Goal: Task Accomplishment & Management: Manage account settings

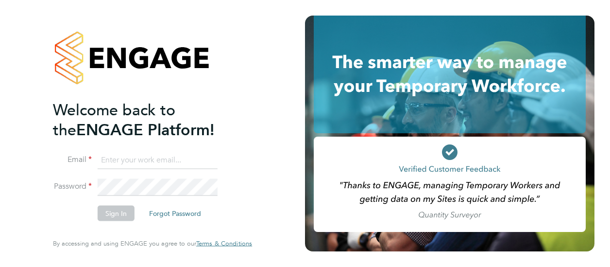
type input "rob.neville@vistry.co.uk"
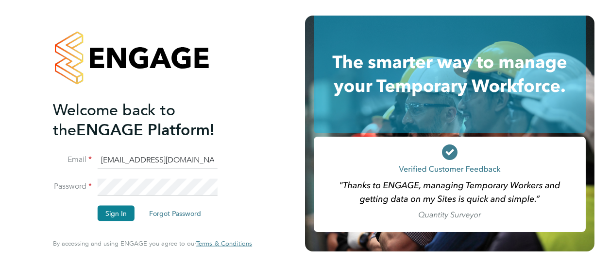
click at [128, 216] on button "Sign In" at bounding box center [116, 213] width 37 height 16
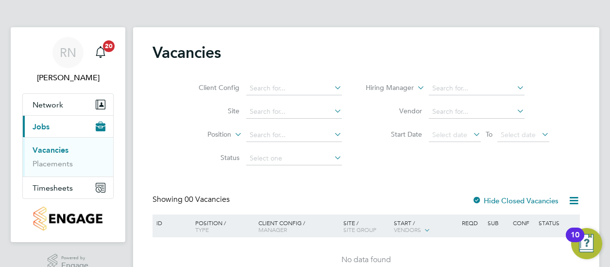
scroll to position [51, 0]
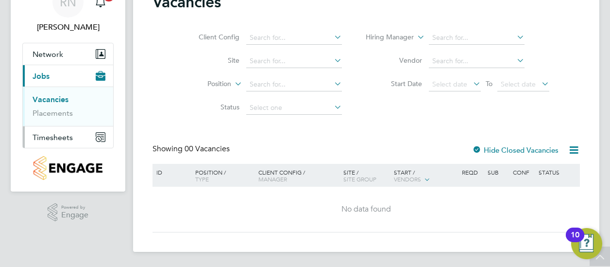
click at [51, 136] on span "Timesheets" at bounding box center [53, 137] width 40 height 9
click at [67, 124] on link "Timesheets" at bounding box center [53, 121] width 40 height 9
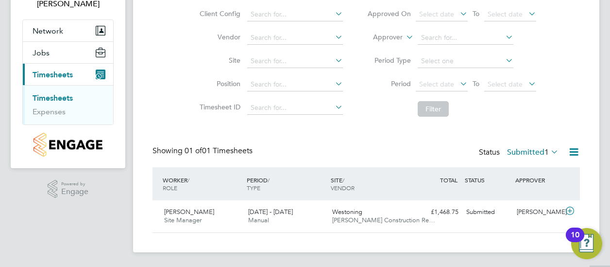
scroll to position [74, 0]
click at [264, 214] on span "22 - 28 Sep 2025" at bounding box center [270, 211] width 45 height 8
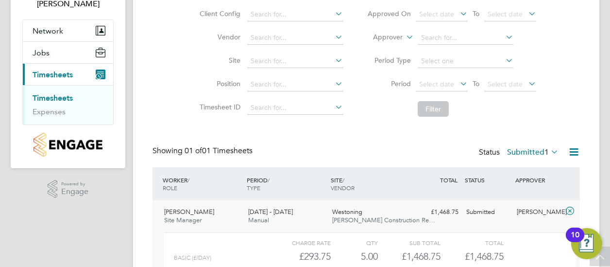
scroll to position [163, 0]
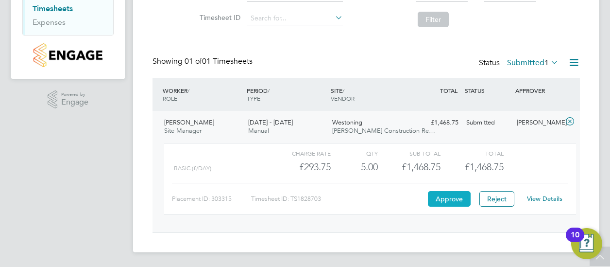
click at [456, 197] on button "Approve" at bounding box center [449, 199] width 43 height 16
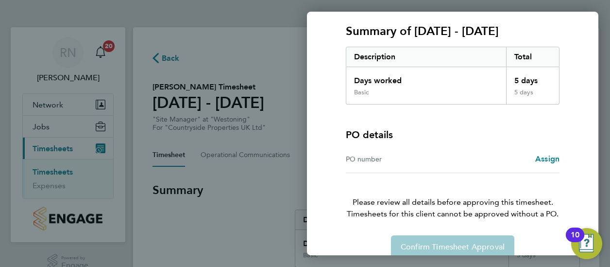
scroll to position [142, 0]
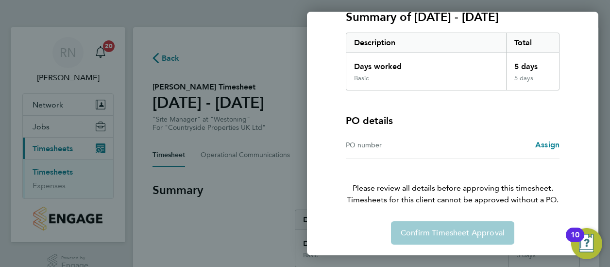
click at [419, 232] on div "Confirm Timesheet Approval" at bounding box center [452, 232] width 237 height 23
click at [545, 142] on span "Assign" at bounding box center [547, 144] width 24 height 9
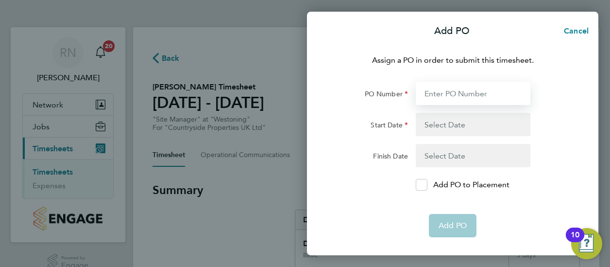
click at [436, 90] on input "PO Number" at bounding box center [473, 93] width 115 height 23
type input "[PERSON_NAME]"
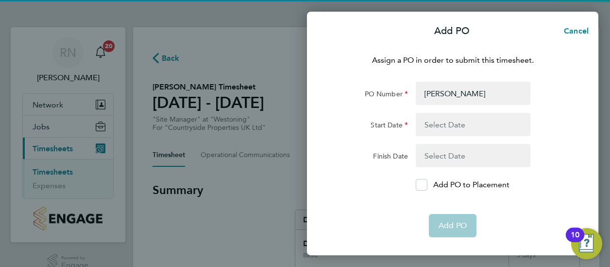
click at [437, 124] on button "button" at bounding box center [473, 124] width 115 height 23
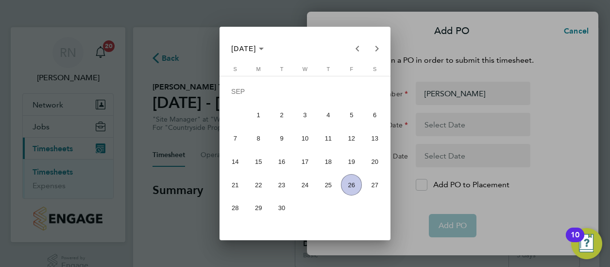
click at [256, 180] on span "22" at bounding box center [258, 184] width 21 height 21
type input "[DATE]"
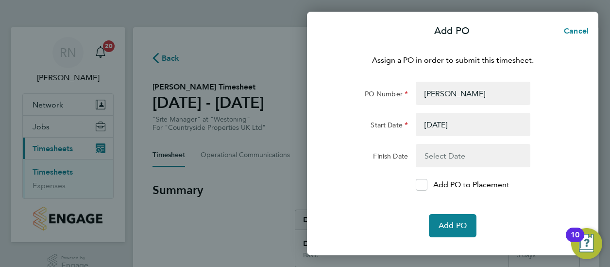
click at [451, 155] on button "button" at bounding box center [473, 155] width 115 height 23
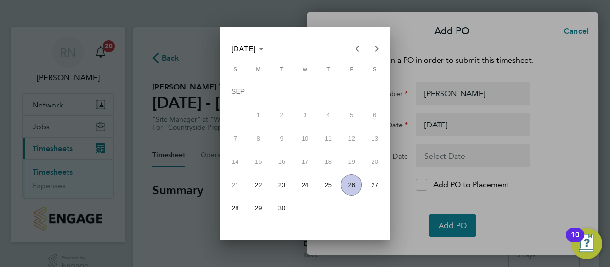
click at [230, 208] on span "28" at bounding box center [235, 207] width 21 height 21
type input "[DATE]"
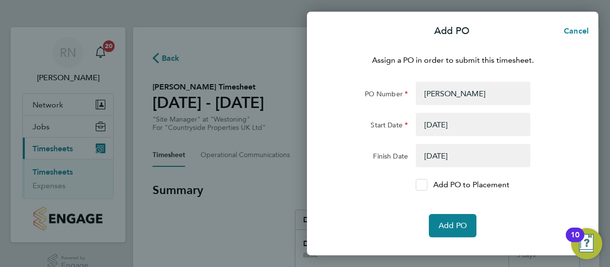
click at [420, 183] on icon at bounding box center [421, 185] width 7 height 6
click at [425, 185] on input "Add PO to Placement" at bounding box center [425, 185] width 0 height 0
click at [450, 224] on span "Add PO" at bounding box center [453, 225] width 28 height 10
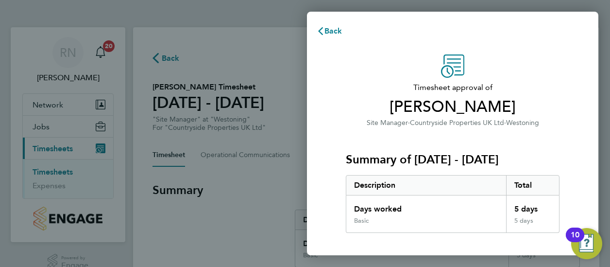
scroll to position [197, 0]
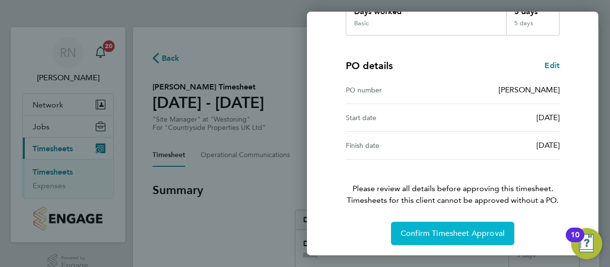
click at [438, 229] on span "Confirm Timesheet Approval" at bounding box center [453, 233] width 104 height 10
